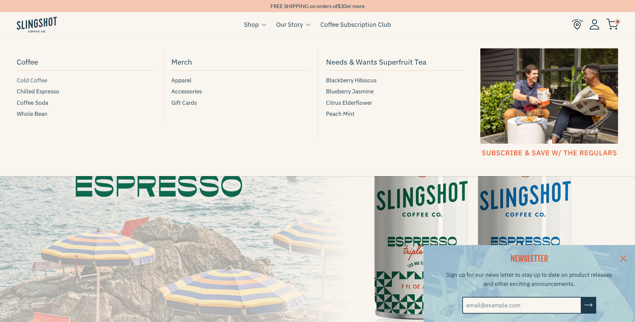
click at [32, 80] on span "Cold Coffee" at bounding box center [32, 80] width 30 height 9
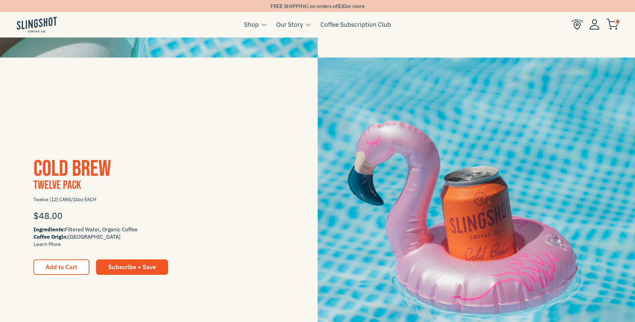
scroll to position [770, 0]
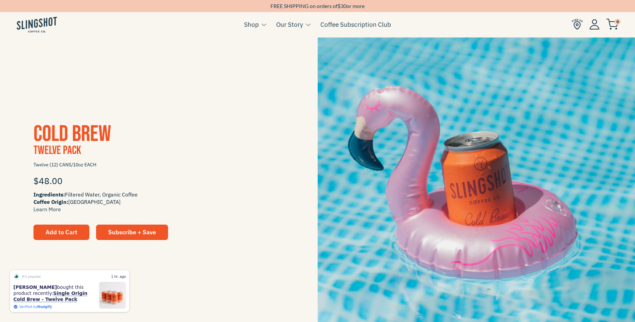
click at [55, 234] on span "Add to Cart" at bounding box center [62, 232] width 32 height 8
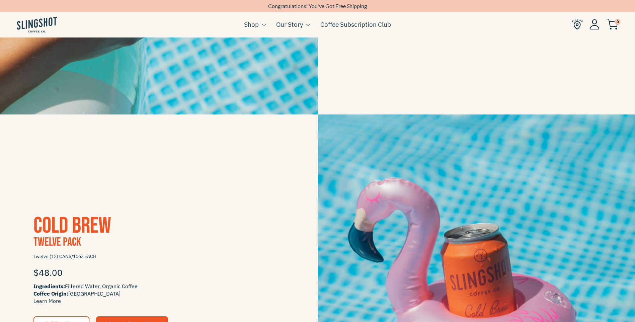
scroll to position [670, 0]
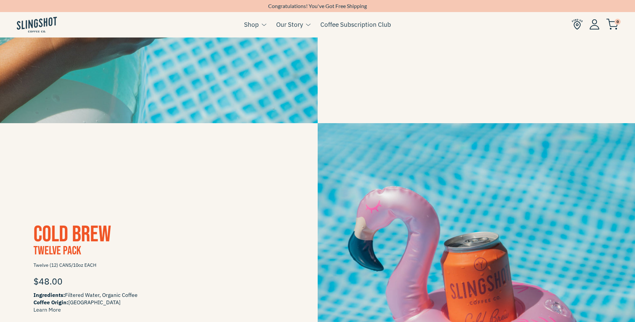
click at [615, 24] on img at bounding box center [612, 24] width 12 height 11
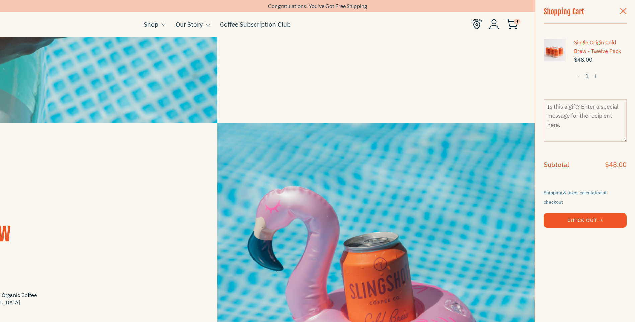
click at [576, 213] on button "Check Out →" at bounding box center [585, 220] width 83 height 15
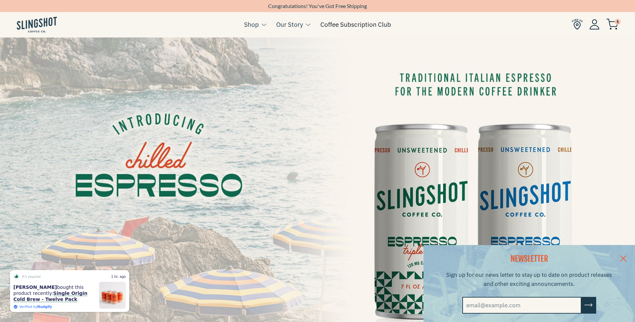
click at [363, 24] on link "Coffee Subscription Club" at bounding box center [355, 24] width 71 height 10
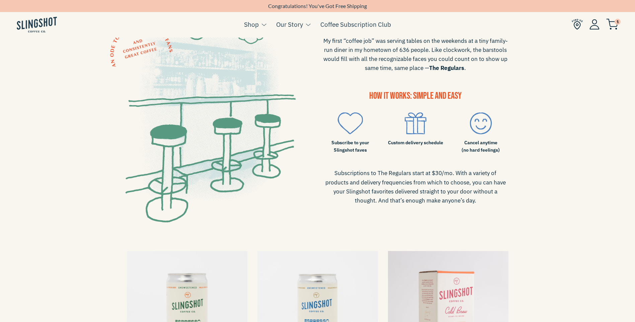
scroll to position [268, 0]
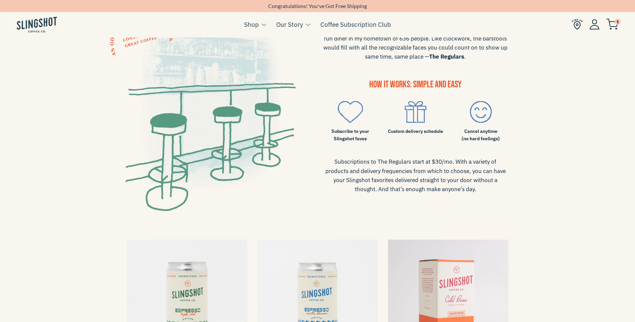
click at [481, 107] on img at bounding box center [480, 112] width 55 height 22
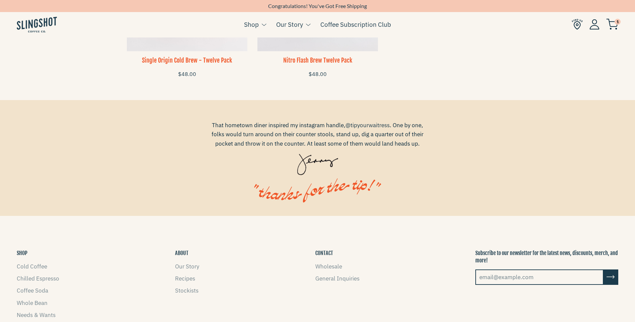
scroll to position [832, 0]
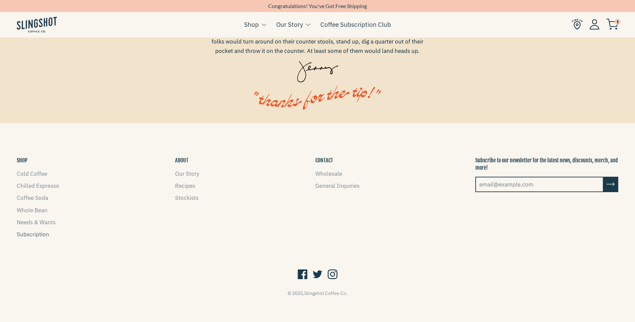
click at [36, 231] on link "Subscription" at bounding box center [33, 234] width 32 height 7
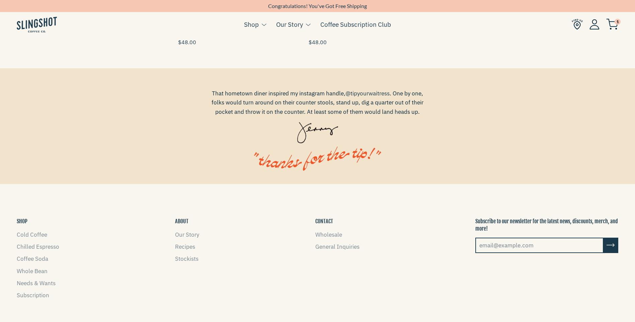
scroll to position [804, 0]
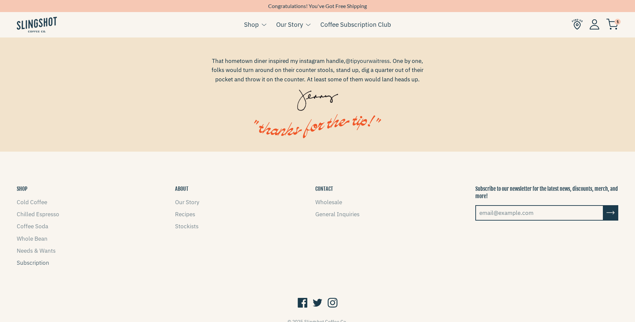
click at [31, 262] on link "Subscription" at bounding box center [33, 262] width 32 height 7
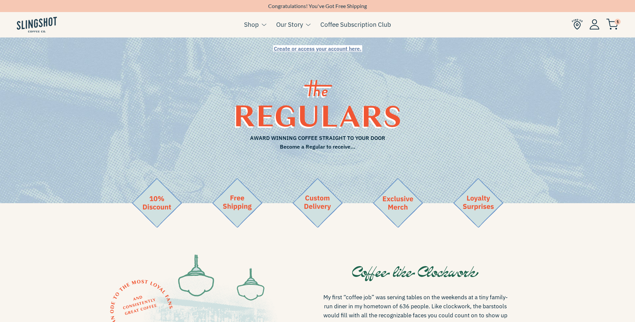
click at [331, 48] on span "Create or access your account here." at bounding box center [318, 48] width 88 height 7
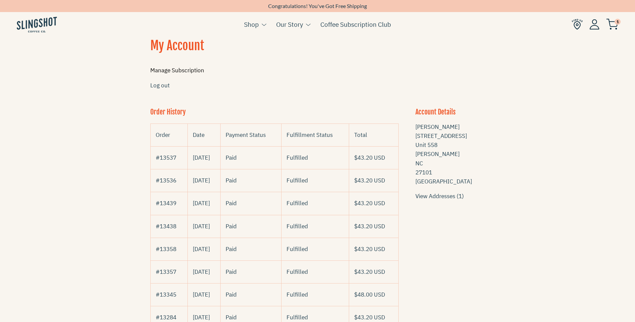
click at [186, 71] on link "Manage Subscription" at bounding box center [177, 70] width 54 height 7
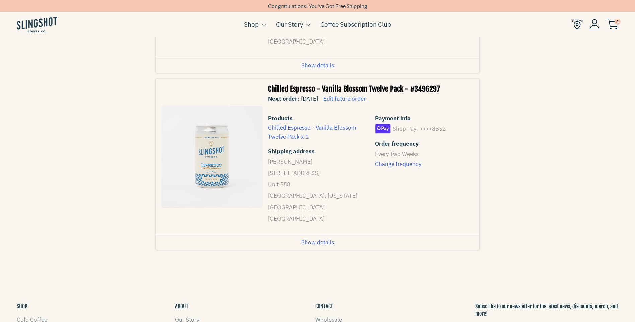
scroll to position [268, 0]
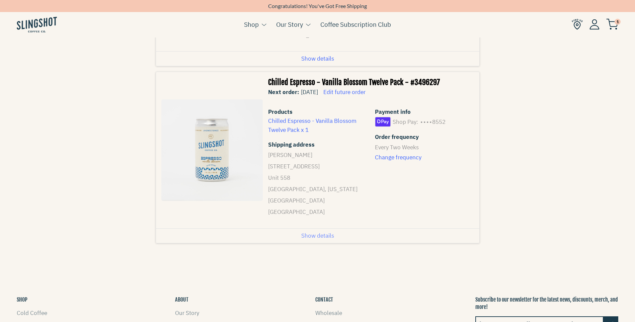
click at [320, 237] on span "Show details" at bounding box center [317, 235] width 33 height 9
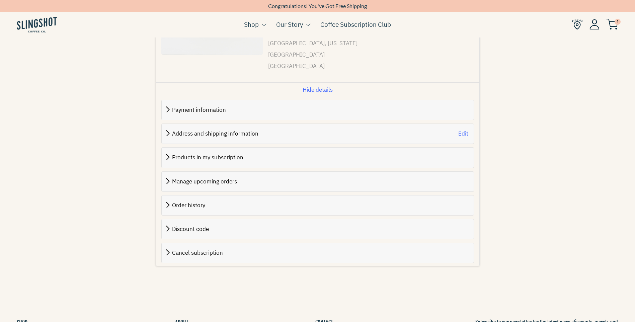
scroll to position [435, 0]
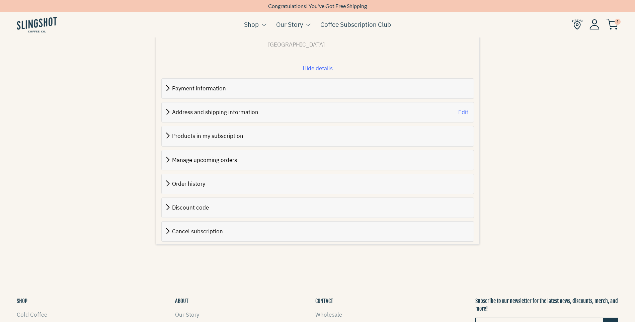
click at [246, 236] on div "Cancel subscription" at bounding box center [318, 232] width 312 height 20
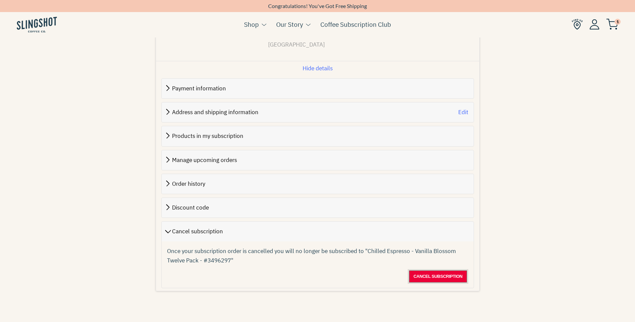
click at [425, 274] on span "Cancel subscription" at bounding box center [438, 277] width 49 height 8
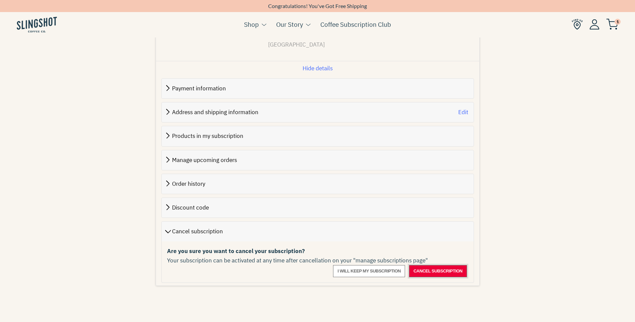
click at [422, 273] on span "Cancel subscription" at bounding box center [438, 271] width 49 height 8
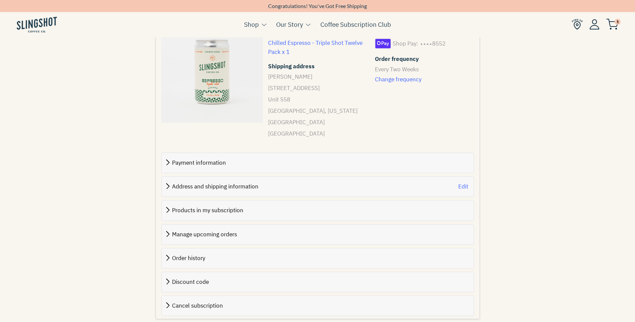
scroll to position [335, 0]
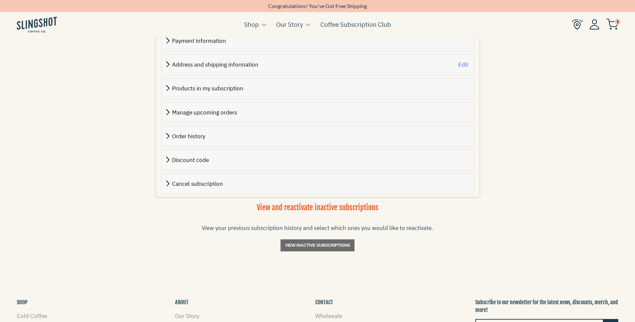
click at [188, 186] on span "Cancel subscription" at bounding box center [197, 183] width 51 height 7
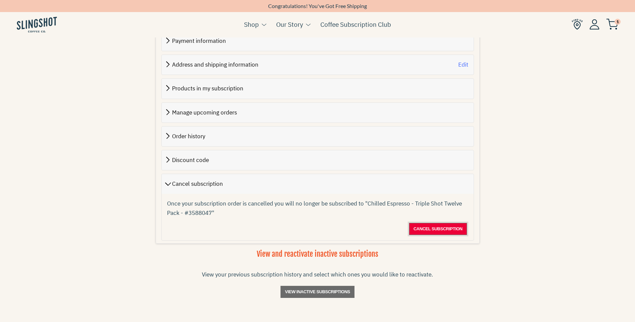
click at [451, 225] on span "Cancel subscription" at bounding box center [438, 229] width 49 height 8
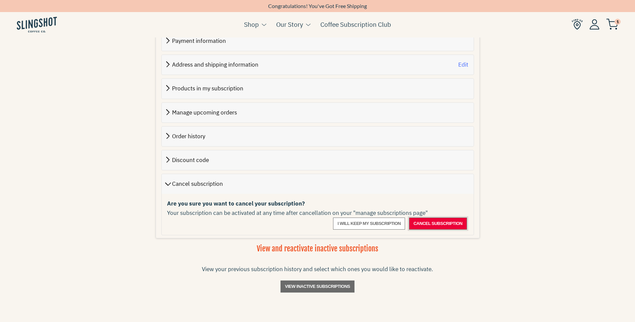
click at [426, 223] on span "Cancel subscription" at bounding box center [438, 224] width 49 height 8
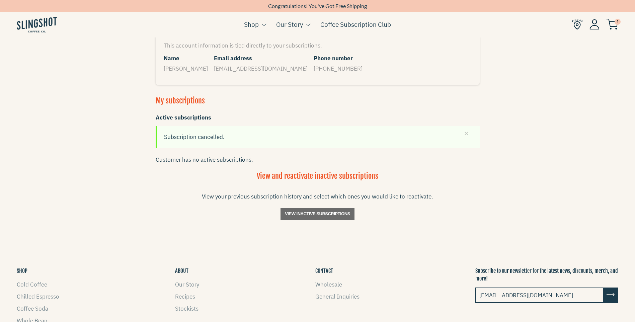
scroll to position [0, 0]
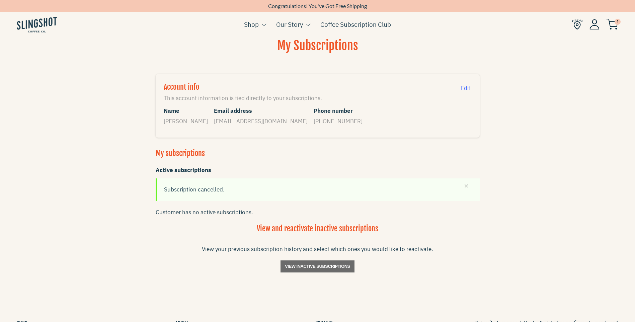
click at [150, 274] on div "My Subscriptions Account info This account information is tied directly to your…" at bounding box center [318, 162] width 368 height 249
click at [137, 154] on div "My Subscriptions Account info This account information is tied directly to your…" at bounding box center [318, 162] width 368 height 249
click at [314, 270] on span "View inactive subscriptions" at bounding box center [317, 267] width 65 height 8
